Goal: Task Accomplishment & Management: Complete application form

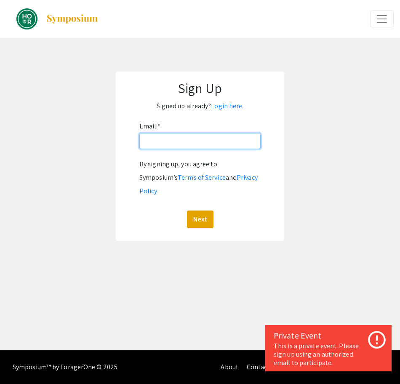
click at [179, 145] on input "Email: *" at bounding box center [200, 141] width 121 height 16
type input "[EMAIL_ADDRESS][DOMAIN_NAME]"
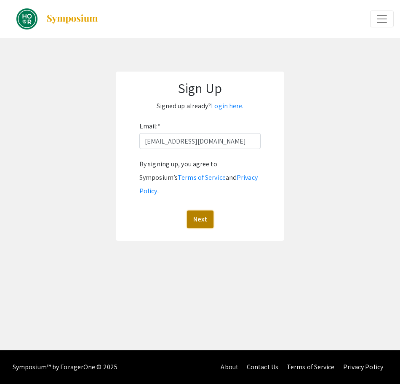
click at [196, 211] on button "Next" at bounding box center [200, 220] width 27 height 18
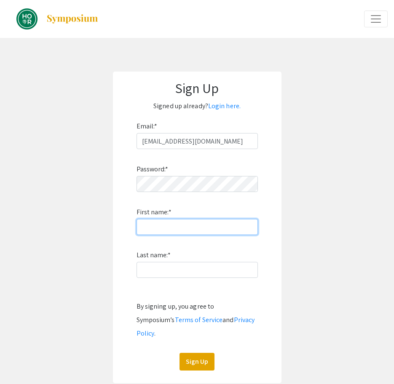
click at [204, 225] on input "First name: *" at bounding box center [197, 227] width 121 height 16
type input "Allyssa"
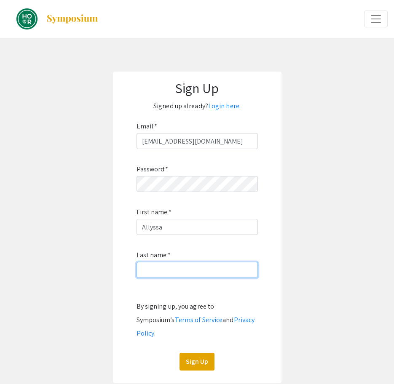
type input "[PERSON_NAME]"
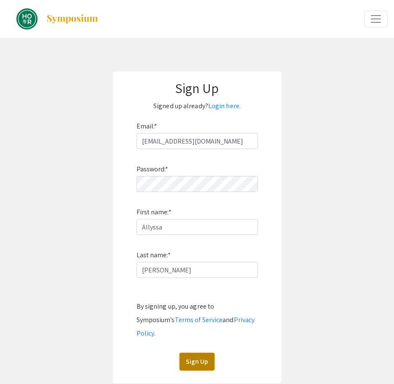
click at [193, 353] on button "Sign Up" at bounding box center [197, 362] width 35 height 18
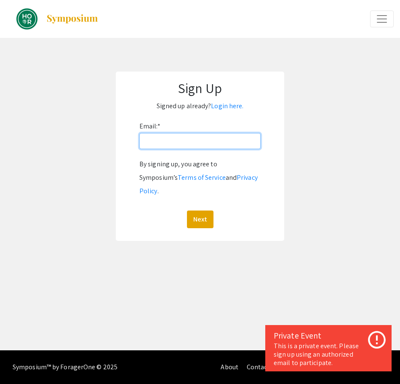
click at [182, 136] on input "Email: *" at bounding box center [200, 141] width 121 height 16
type input "[EMAIL_ADDRESS][DOMAIN_NAME]"
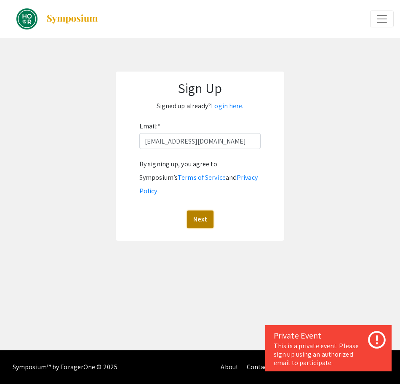
click at [204, 214] on button "Next" at bounding box center [200, 220] width 27 height 18
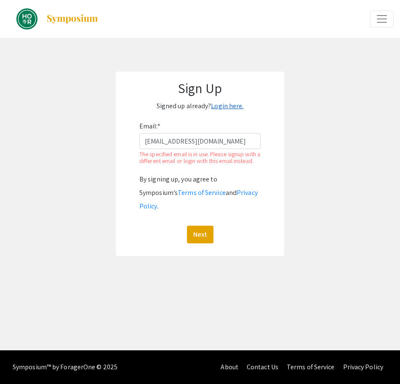
click at [220, 105] on link "Login here." at bounding box center [227, 106] width 32 height 9
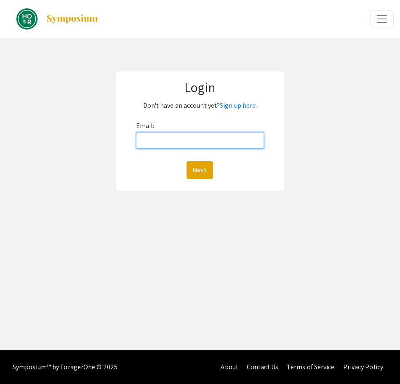
click at [199, 145] on input "Email:" at bounding box center [200, 141] width 129 height 16
type input "[EMAIL_ADDRESS][DOMAIN_NAME]"
click at [210, 136] on input "[EMAIL_ADDRESS][DOMAIN_NAME]" at bounding box center [200, 141] width 129 height 16
click at [227, 124] on div "Email: amaynar8@jh.edu Next" at bounding box center [200, 149] width 129 height 60
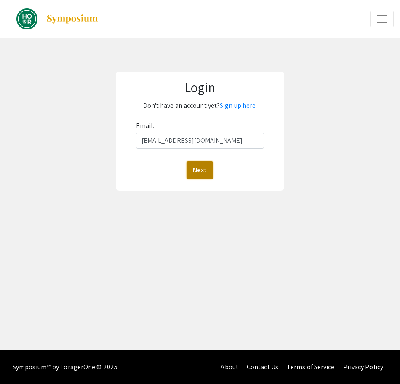
click at [211, 170] on button "Next" at bounding box center [200, 170] width 27 height 18
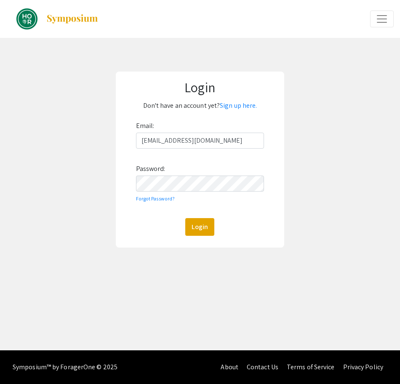
click at [206, 173] on div "Email: amaynar8@jh.edu Password: Forgot Password? Login" at bounding box center [200, 177] width 129 height 117
click at [185, 218] on button "Login" at bounding box center [199, 227] width 29 height 18
